Goal: Transaction & Acquisition: Purchase product/service

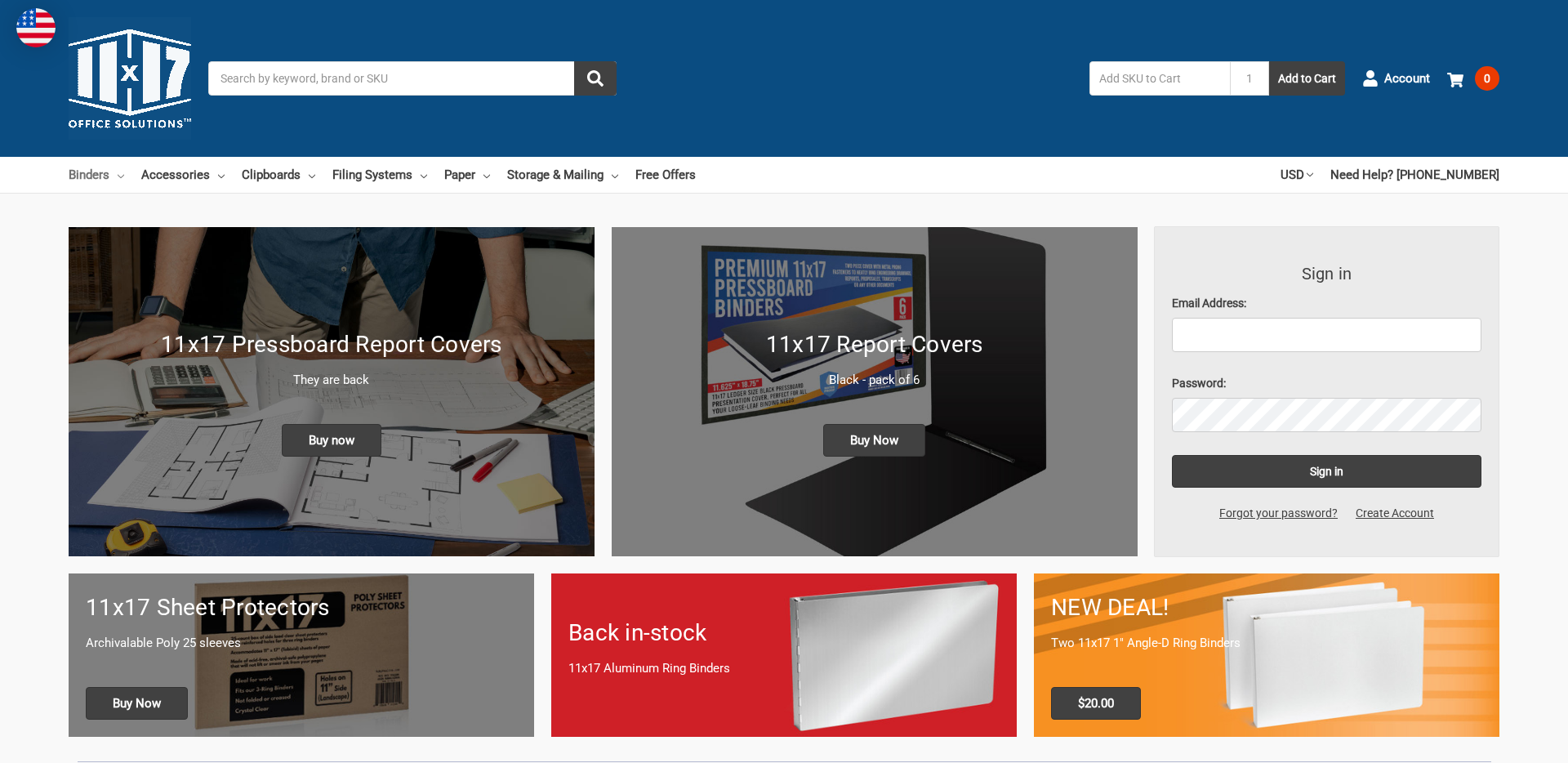
click at [100, 178] on link "Binders" at bounding box center [96, 175] width 56 height 36
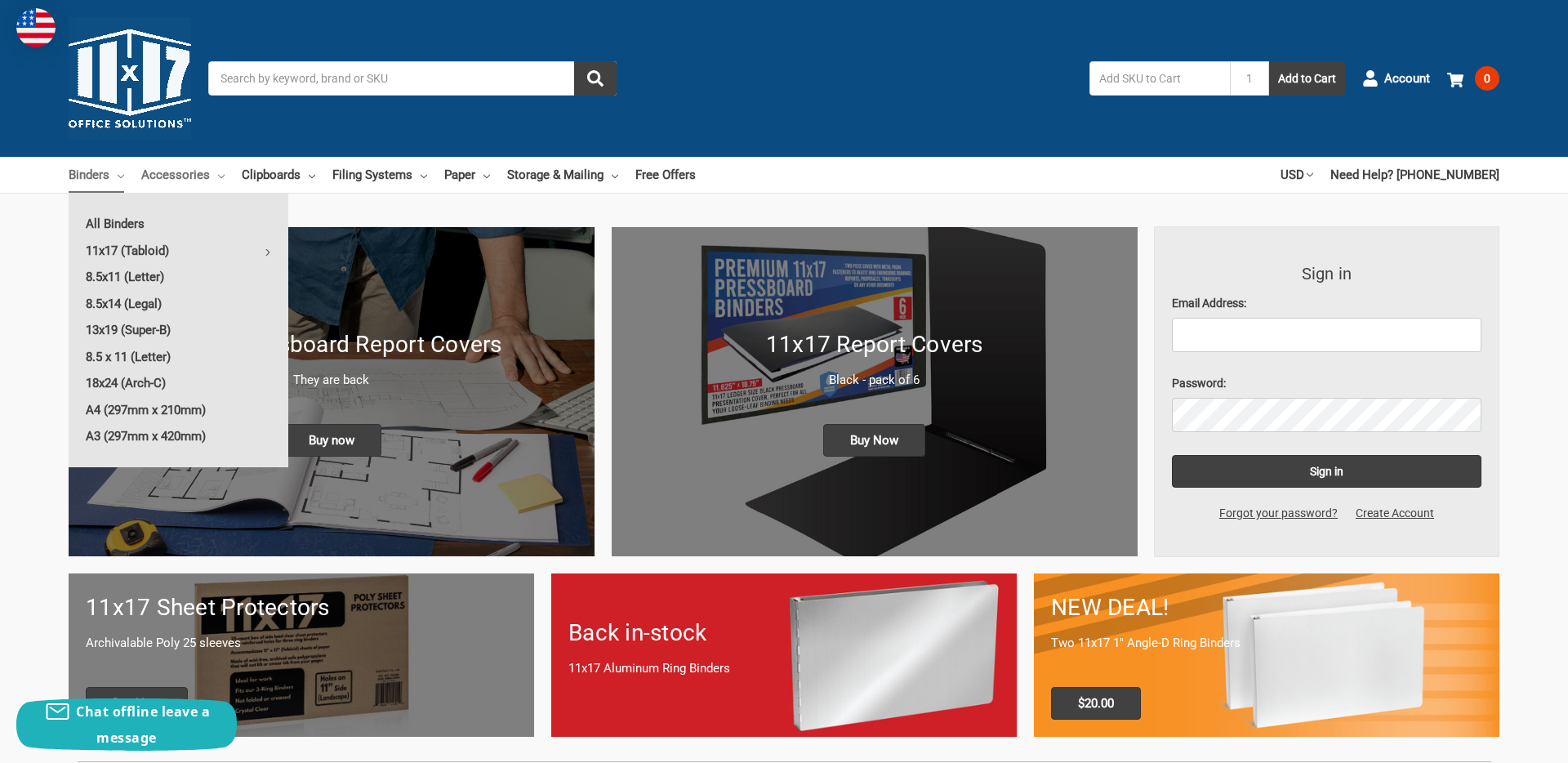
click at [220, 176] on icon at bounding box center [222, 176] width 7 height 7
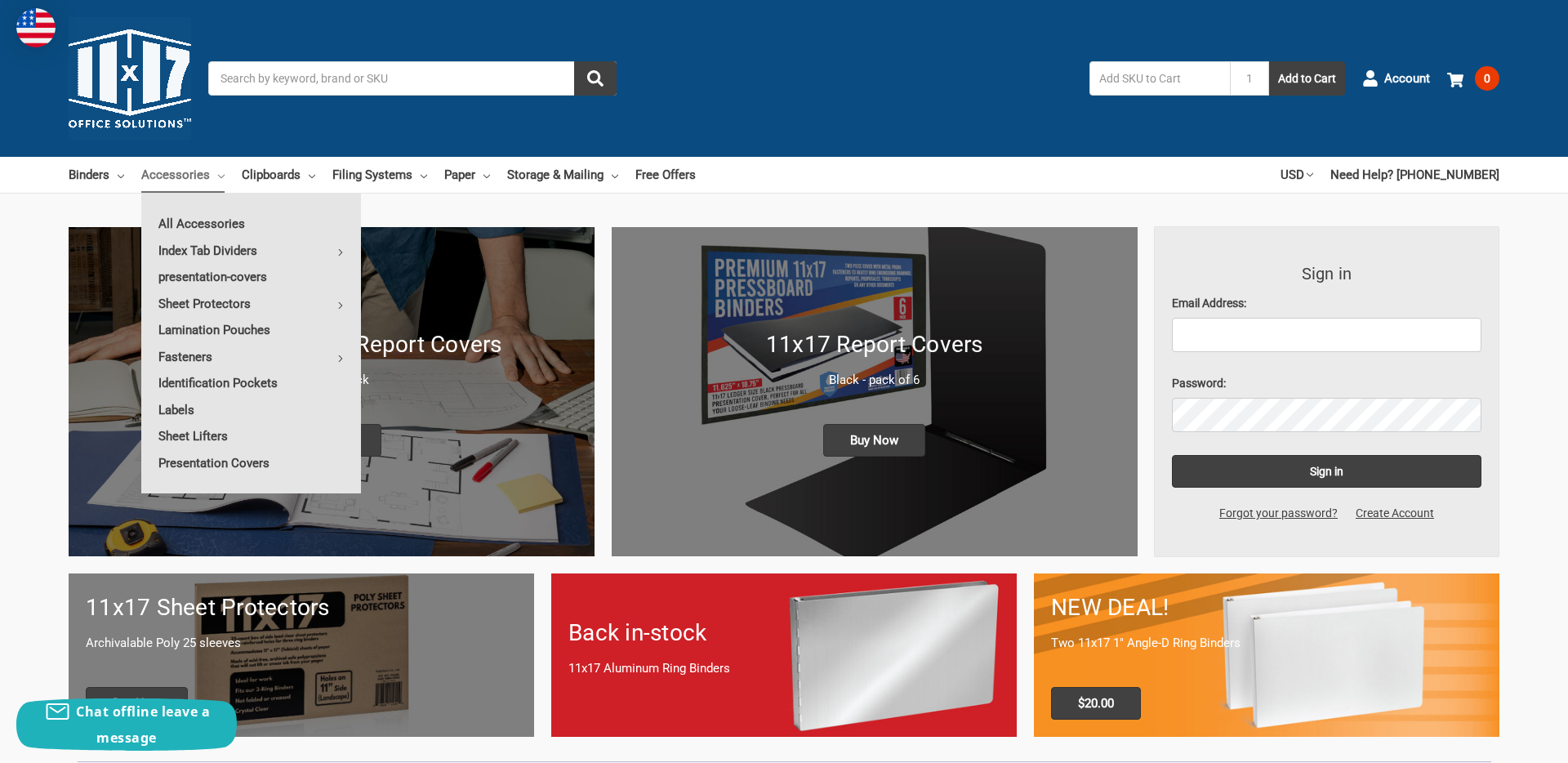
click at [352, 40] on div "Toggle menu Search 1 Add to Cart Account 0 Your Cart Your Cart Is Empty. Total …" at bounding box center [784, 78] width 1568 height 157
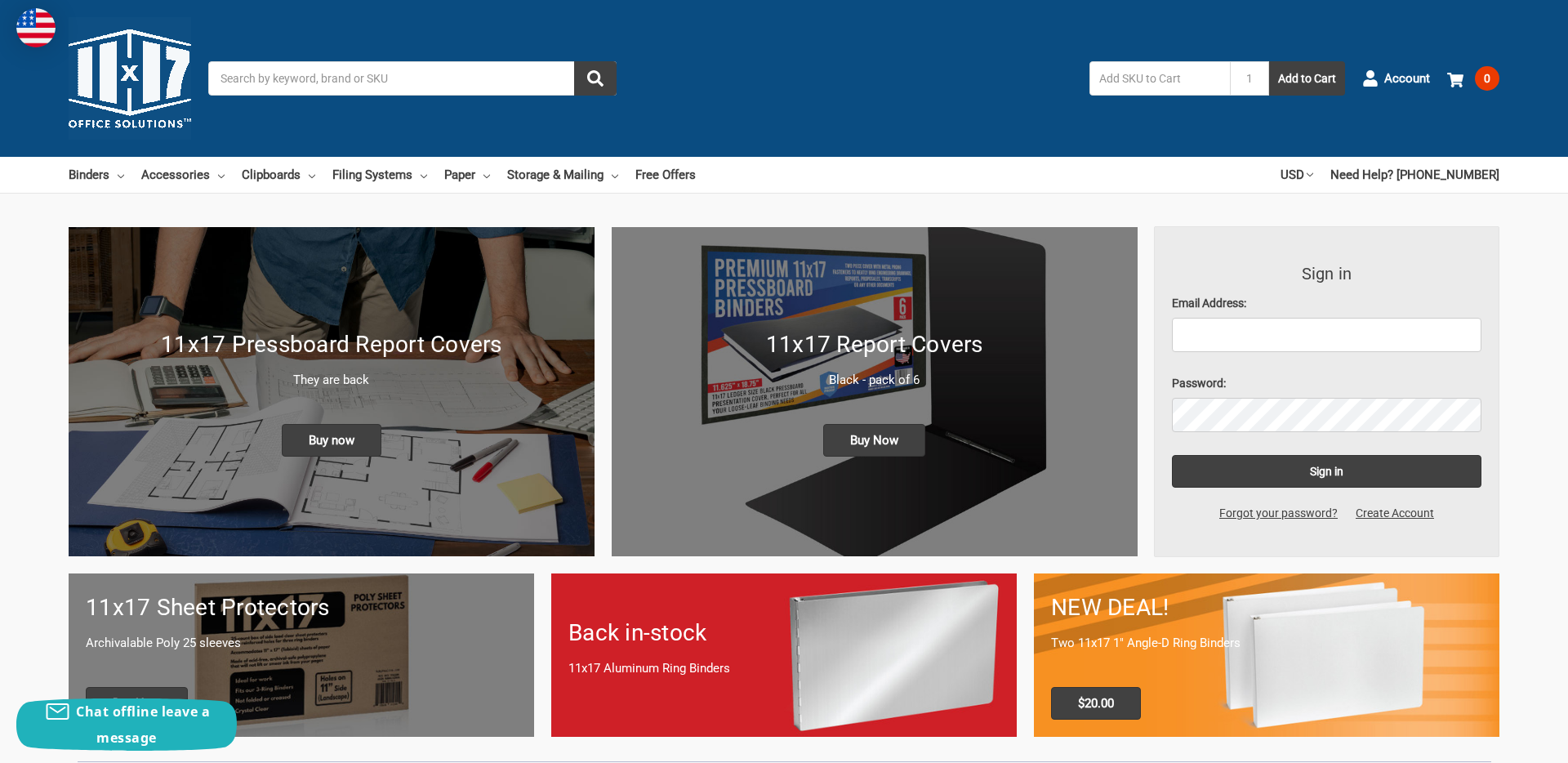
click at [336, 75] on input "Search" at bounding box center [412, 79] width 408 height 34
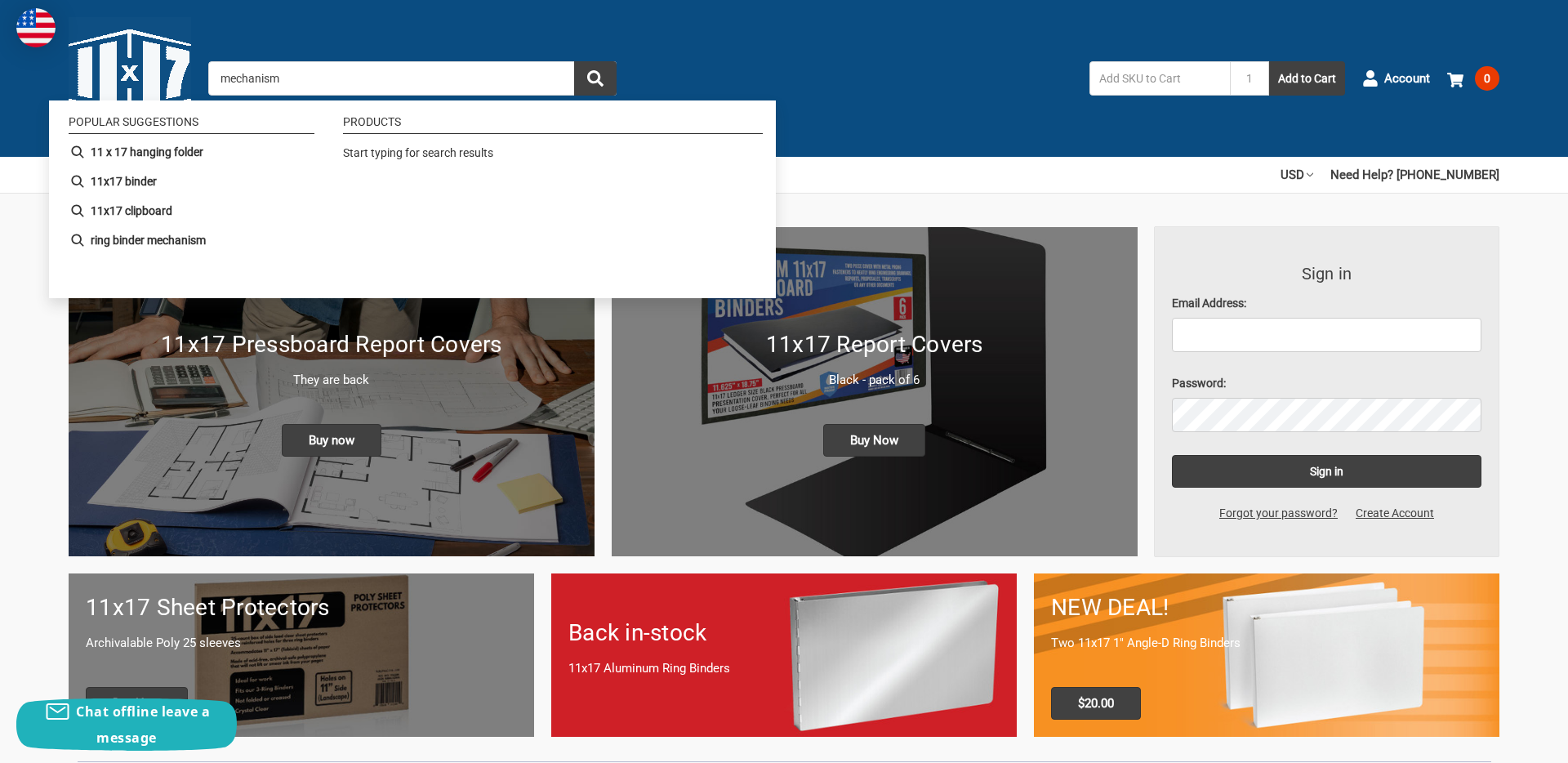
type input "mechanisms"
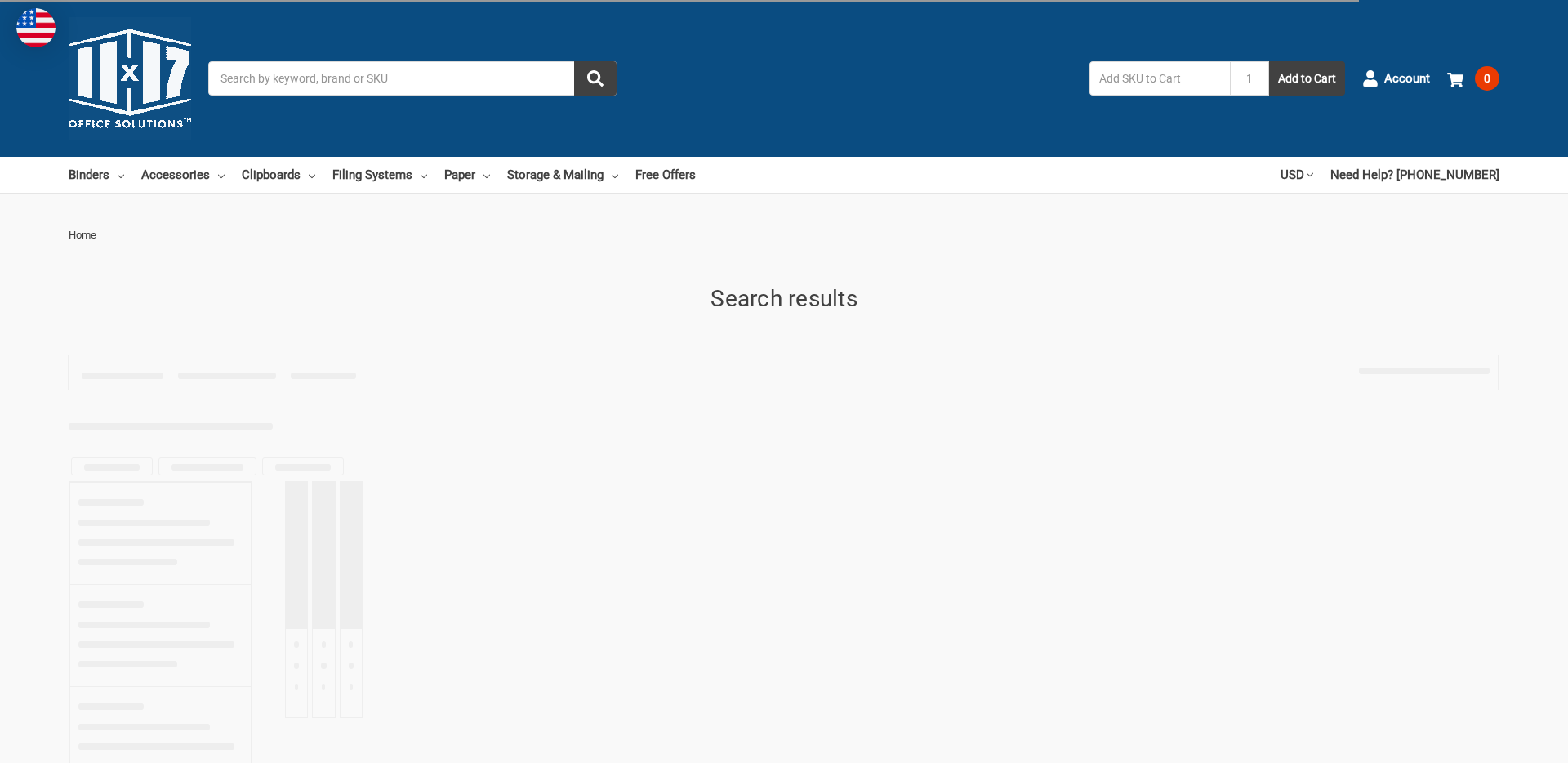
type input "mechanisms"
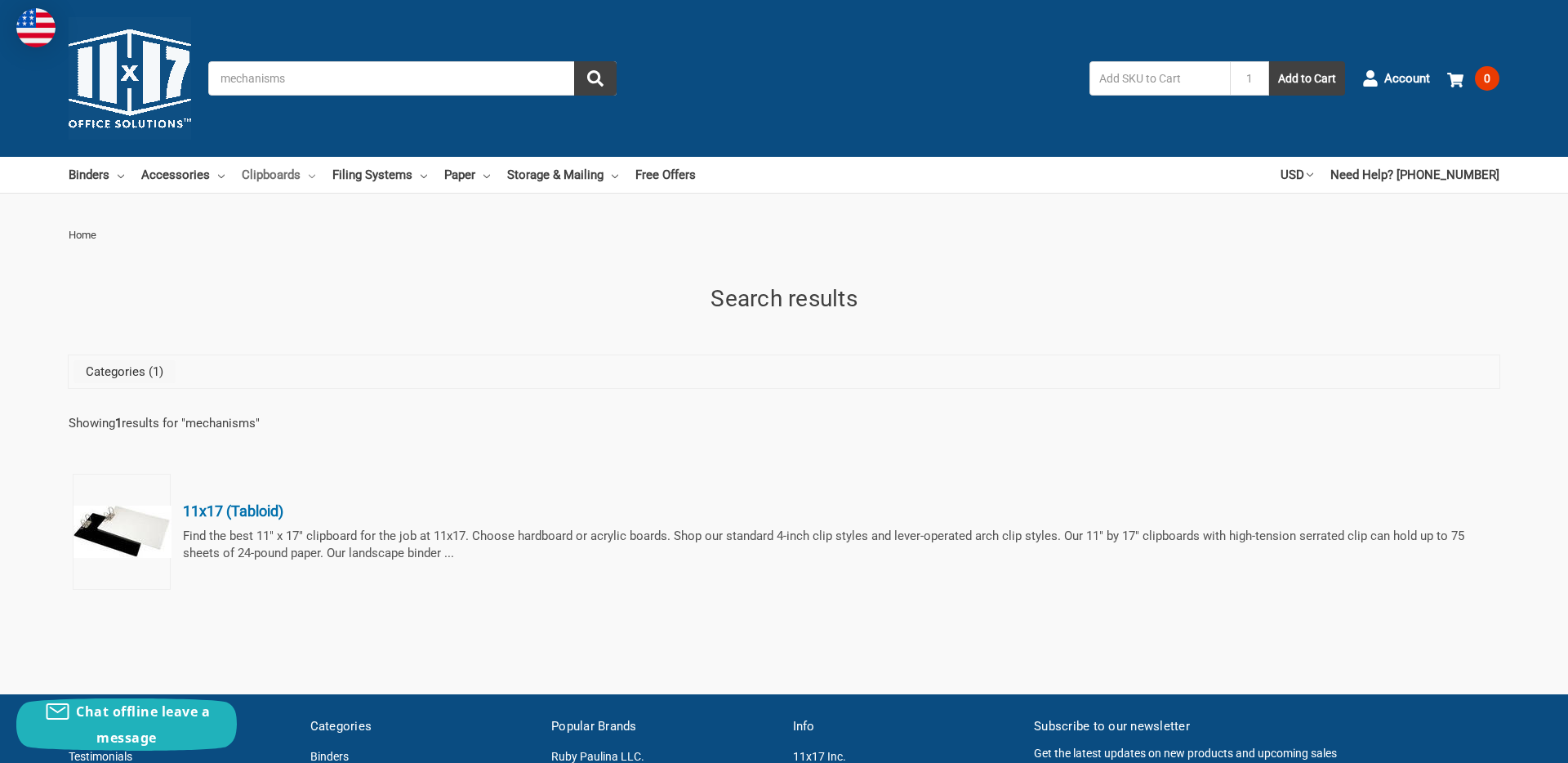
click at [267, 178] on link "Clipboards" at bounding box center [278, 175] width 74 height 36
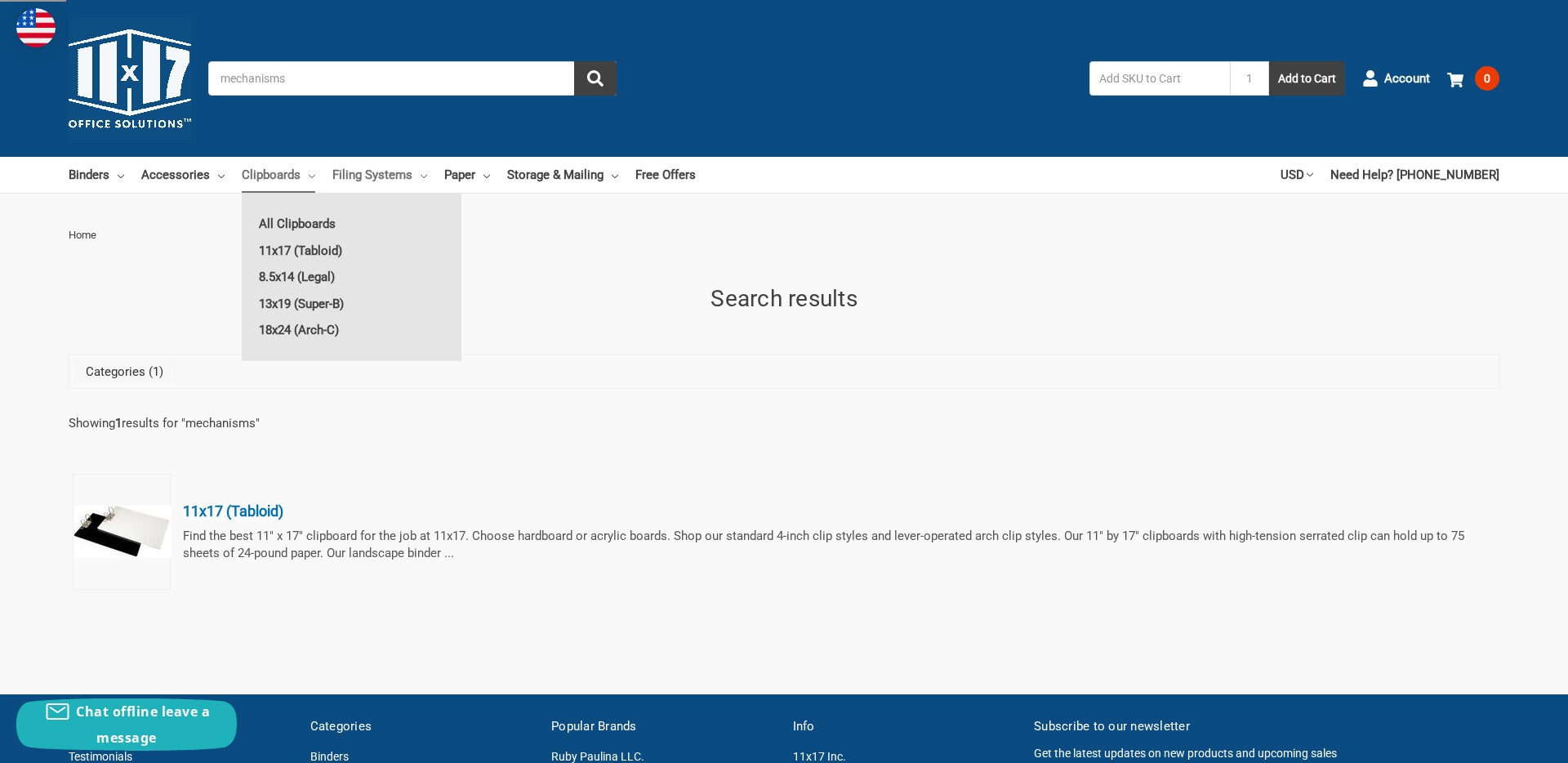
click at [365, 178] on link "Filing Systems" at bounding box center [379, 175] width 95 height 36
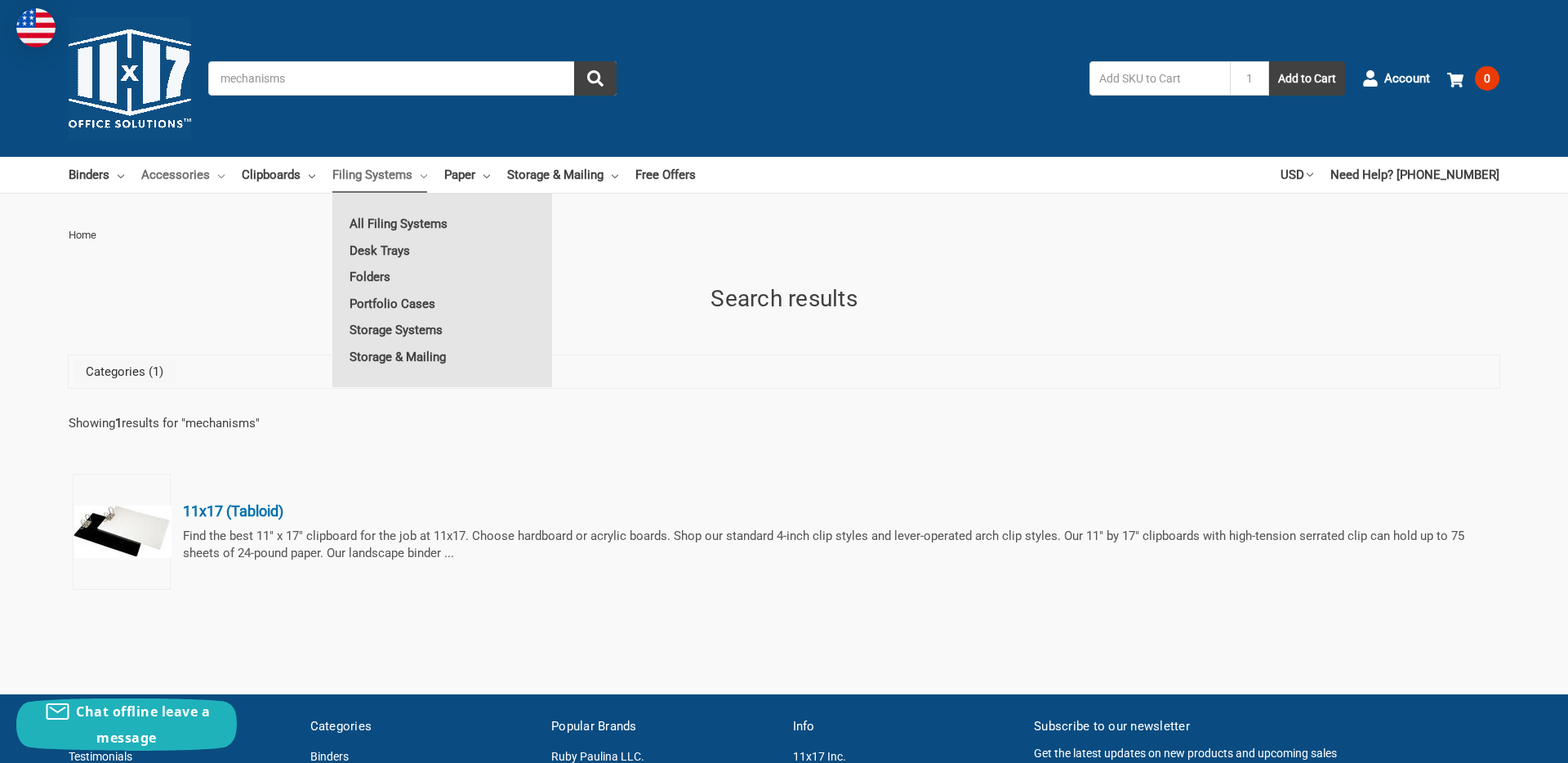
click at [187, 185] on link "Accessories" at bounding box center [182, 175] width 83 height 36
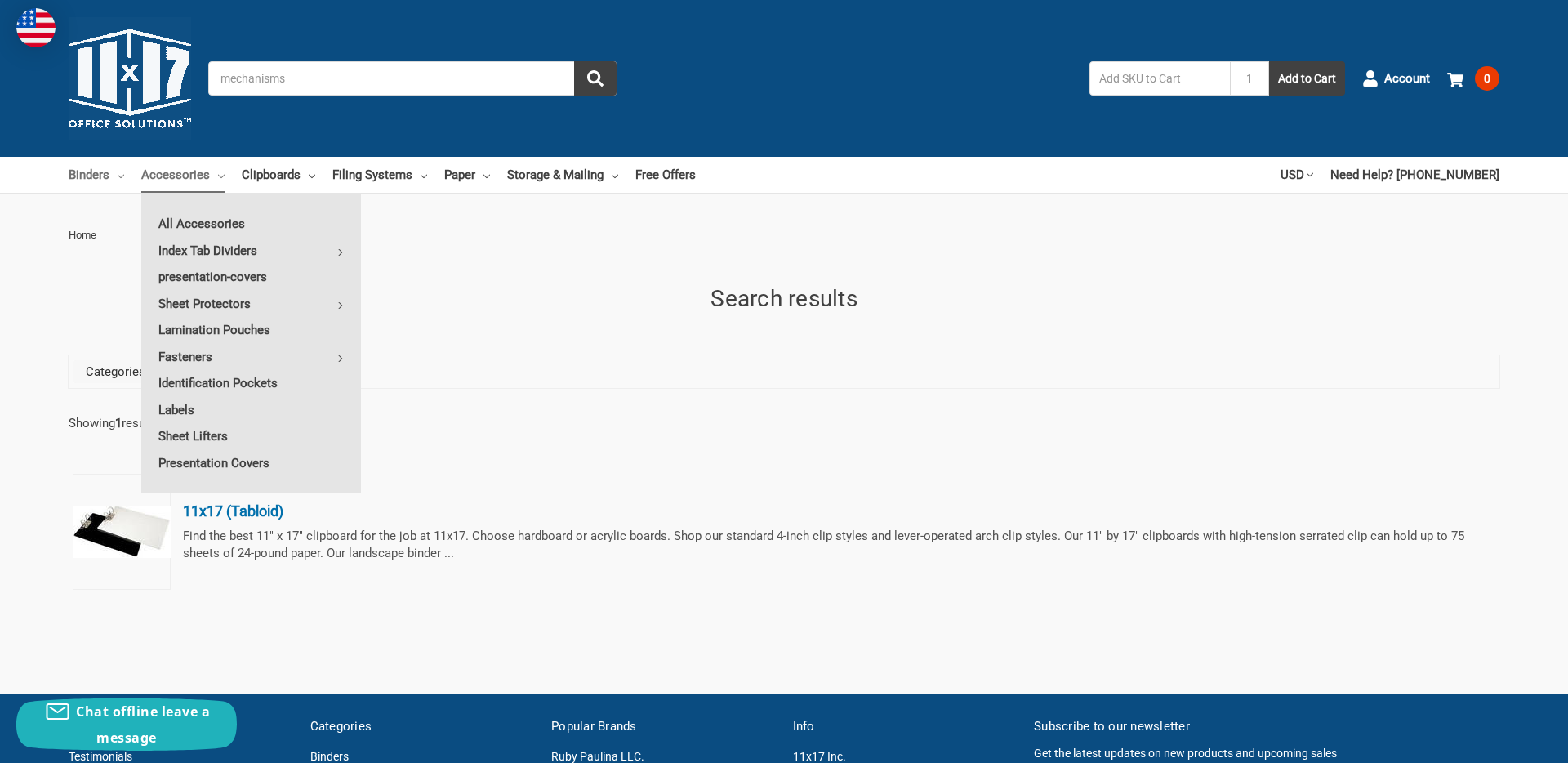
click at [120, 178] on icon at bounding box center [121, 176] width 7 height 7
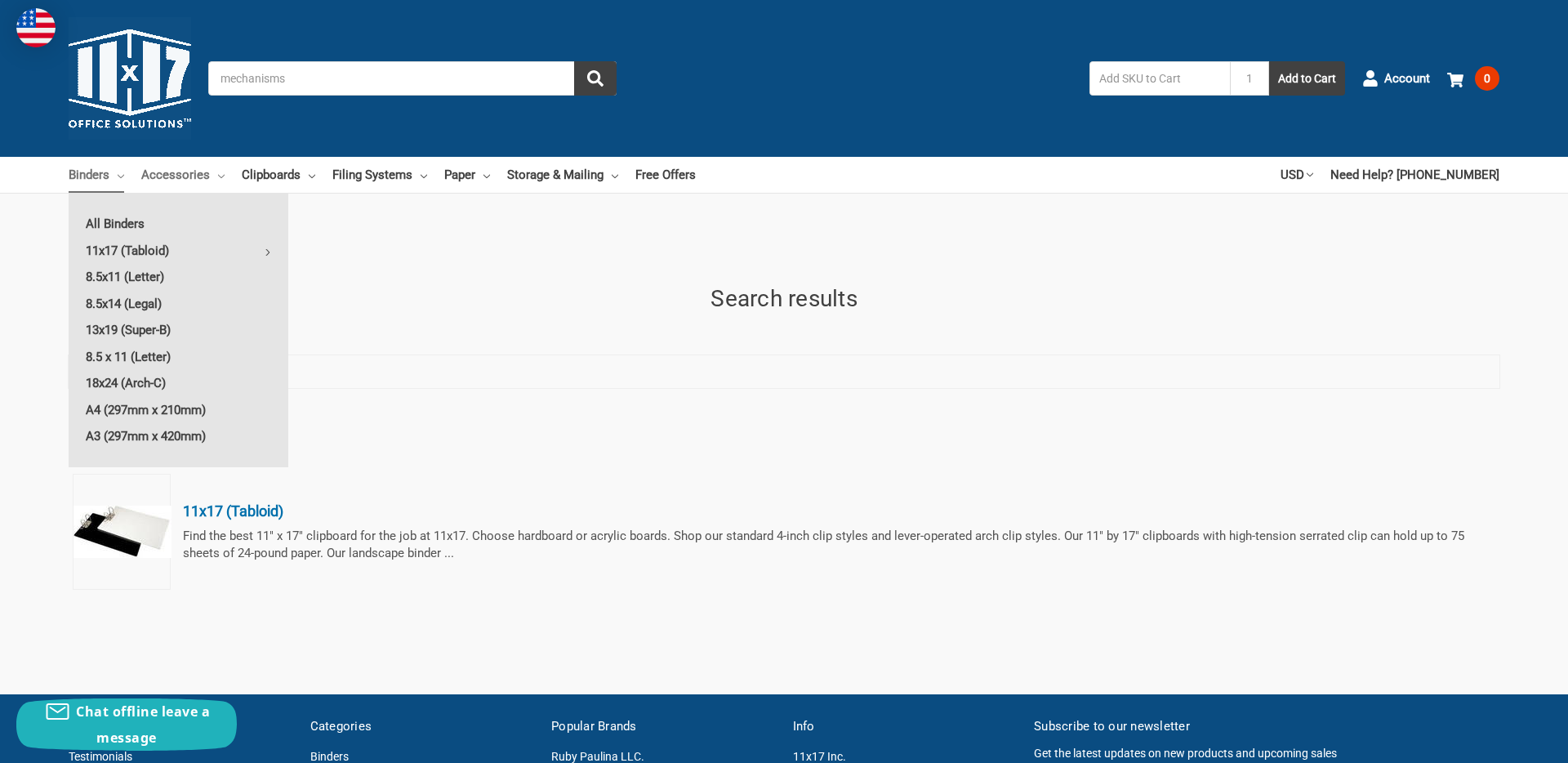
click at [184, 169] on link "Accessories" at bounding box center [182, 175] width 83 height 36
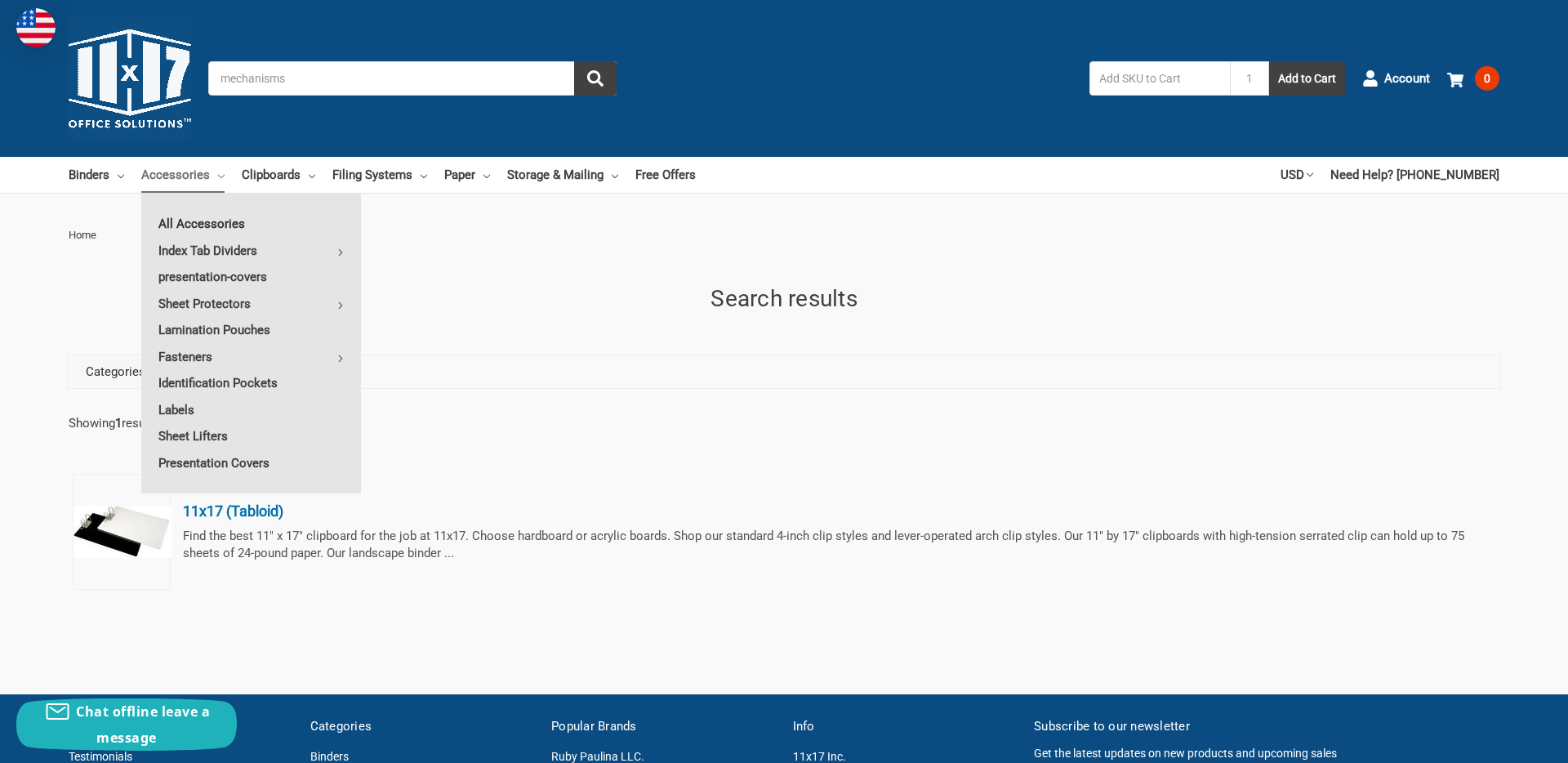
click at [205, 223] on link "All Accessories" at bounding box center [251, 224] width 220 height 27
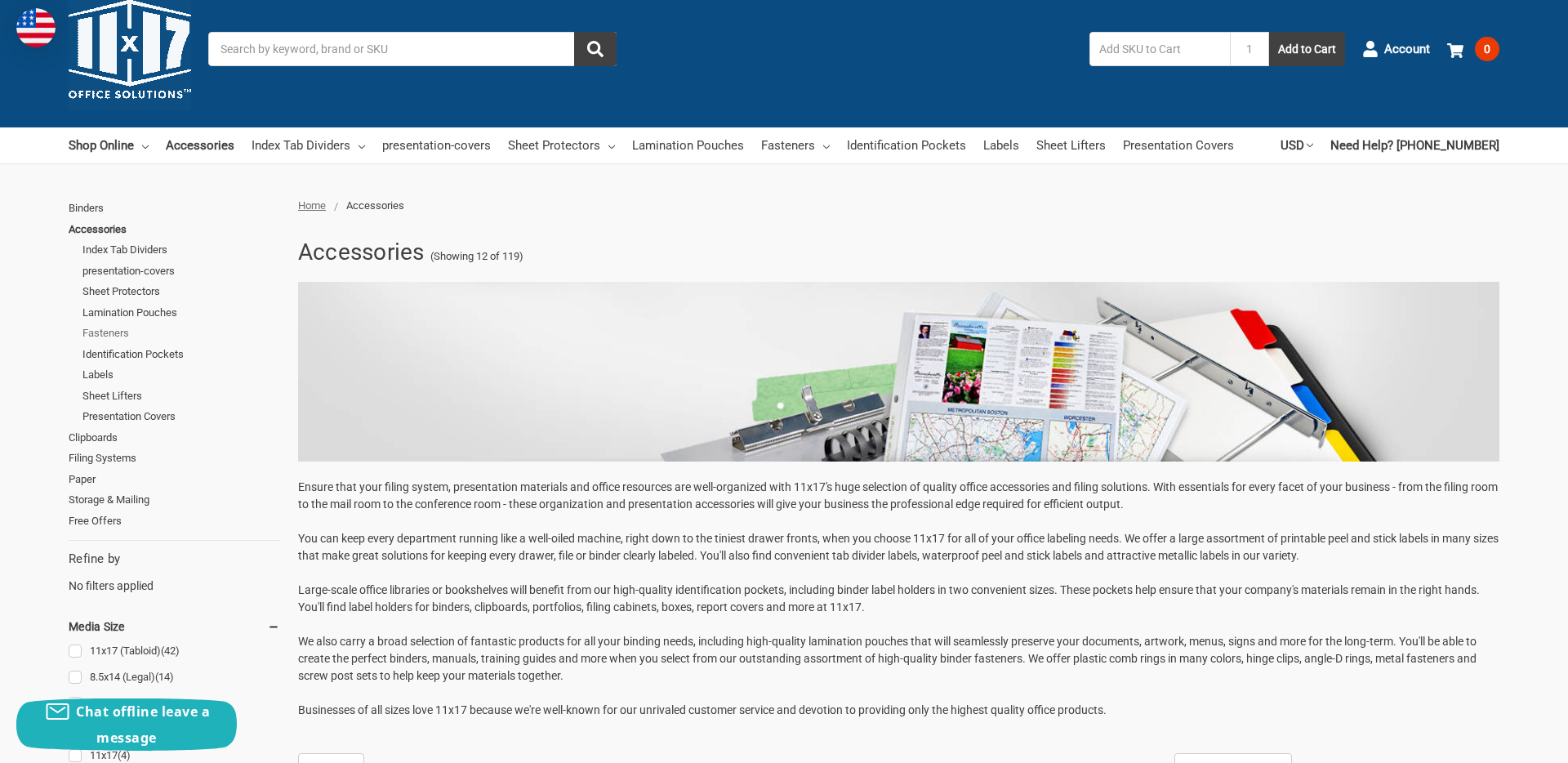
scroll to position [41, 0]
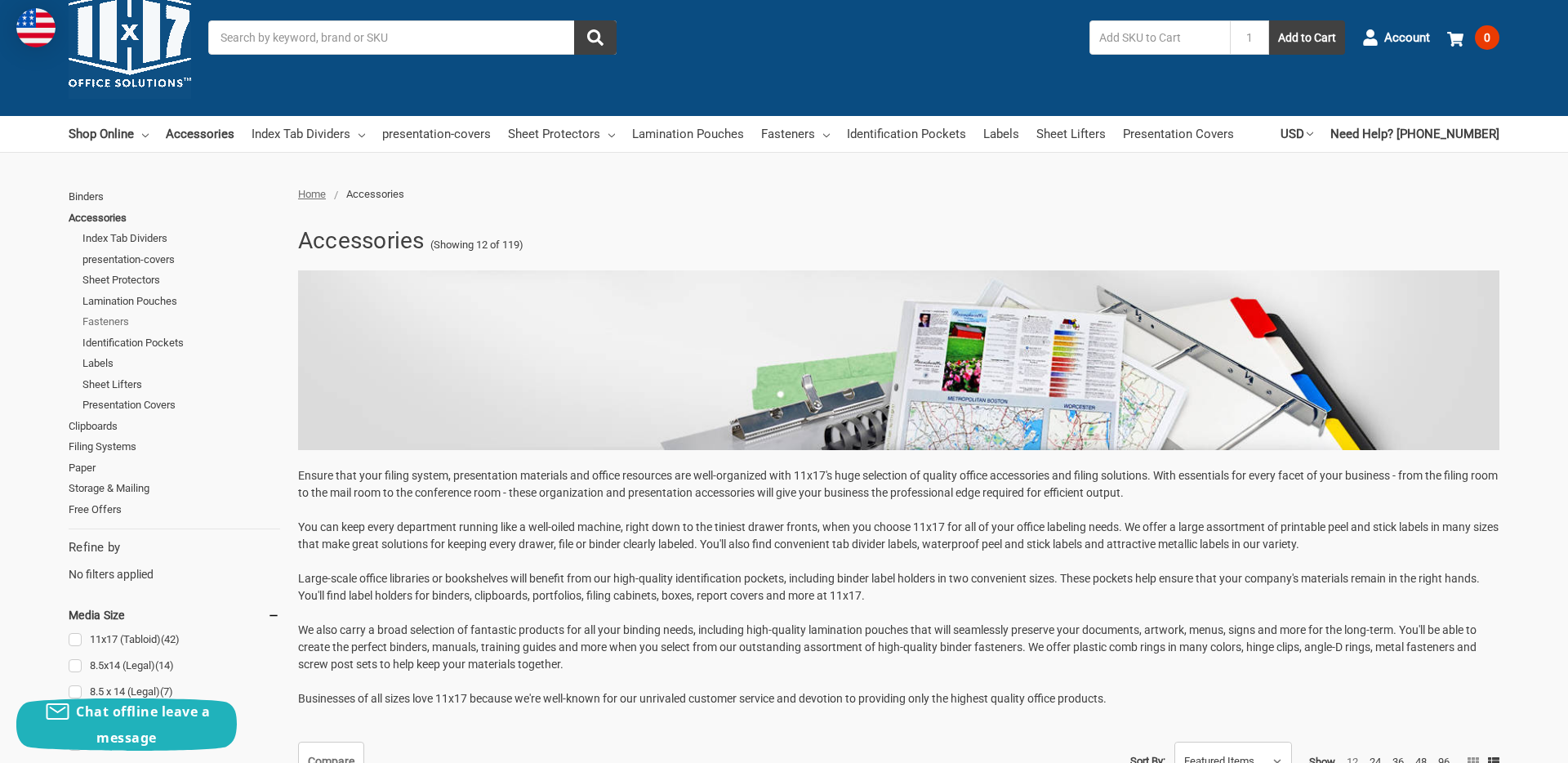
click at [122, 327] on link "Fasteners" at bounding box center [181, 321] width 198 height 21
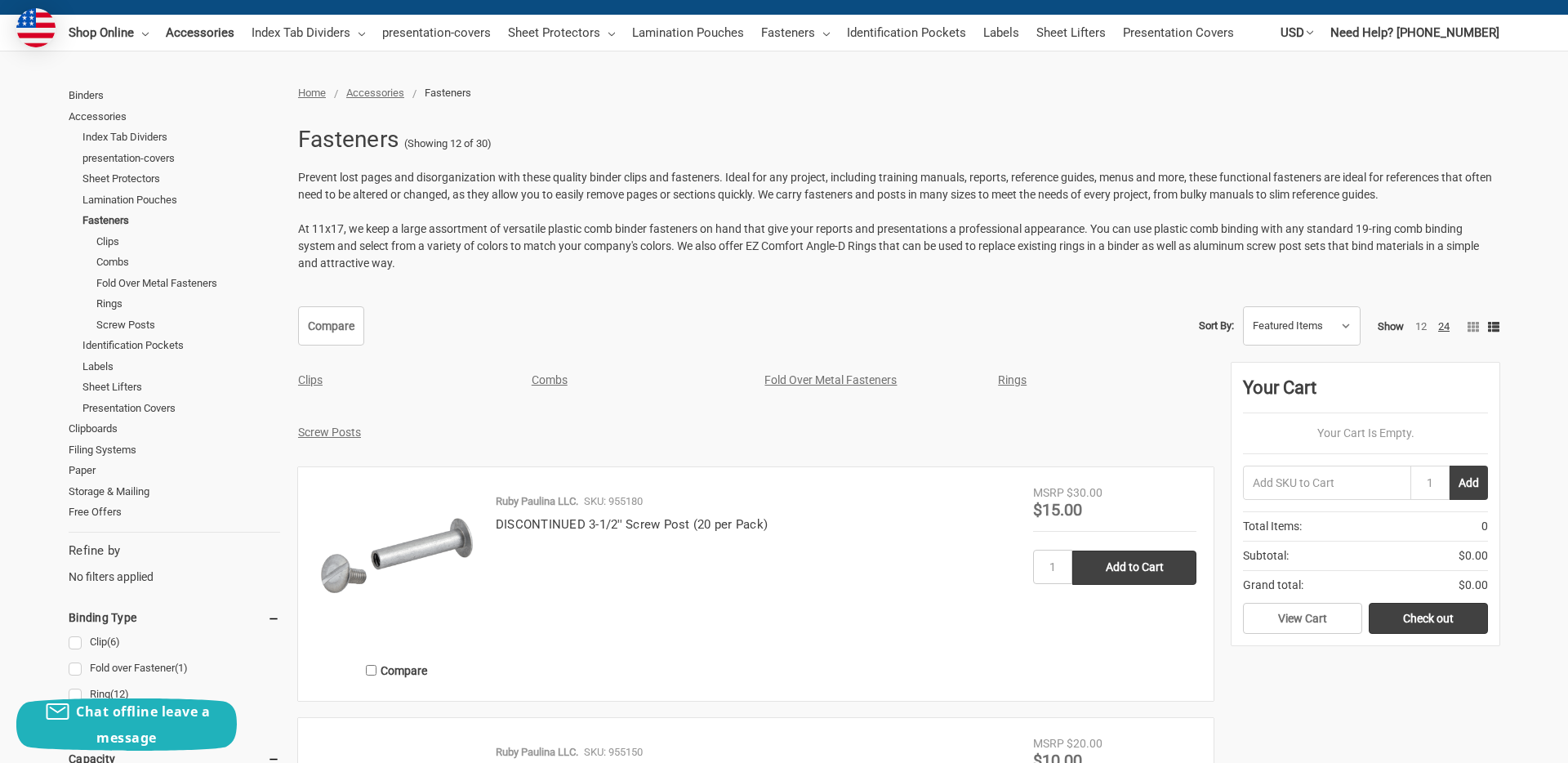
scroll to position [198, 0]
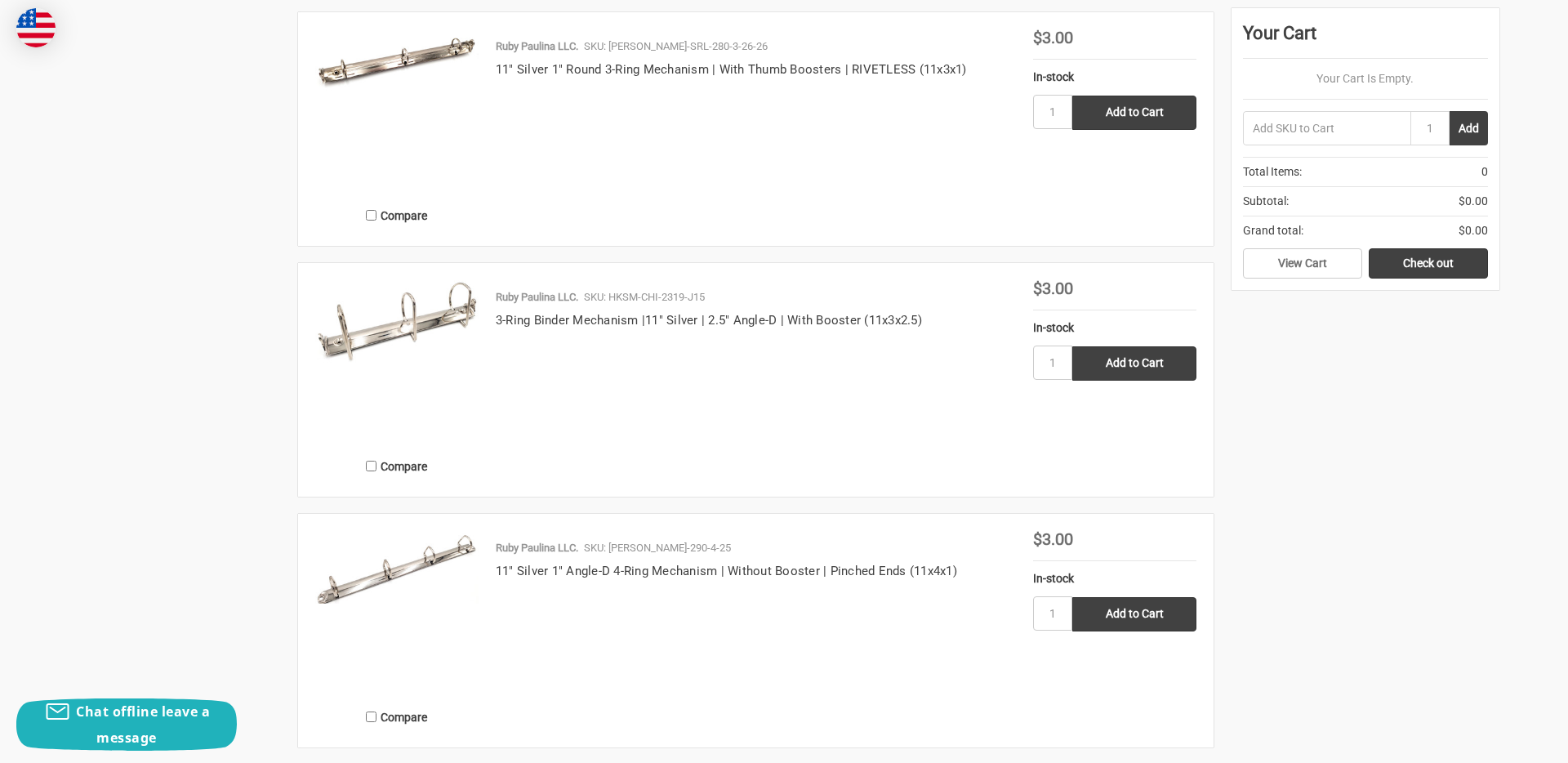
scroll to position [804, 0]
